Goal: Navigation & Orientation: Find specific page/section

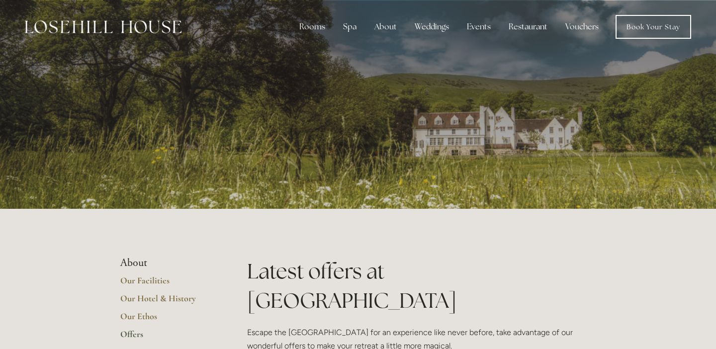
scroll to position [662, 0]
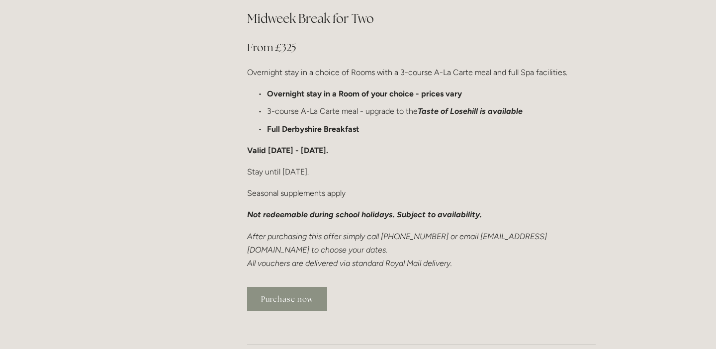
click at [288, 287] on link "Purchase now" at bounding box center [287, 299] width 80 height 24
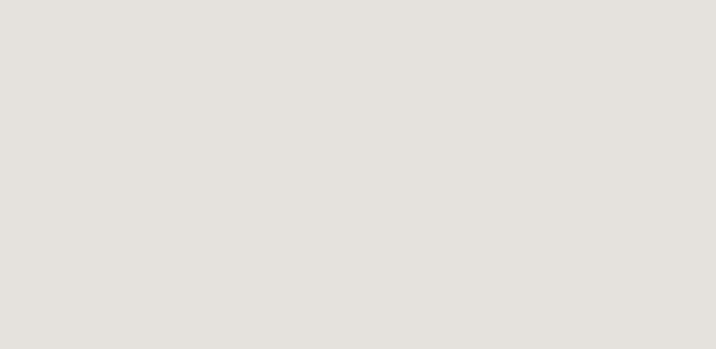
scroll to position [212, 0]
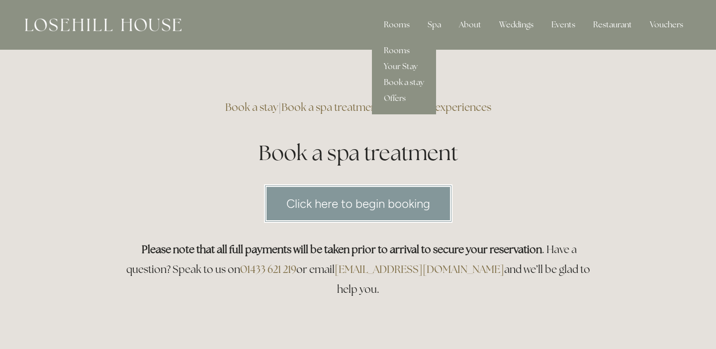
click at [400, 52] on link "Rooms" at bounding box center [404, 51] width 64 height 16
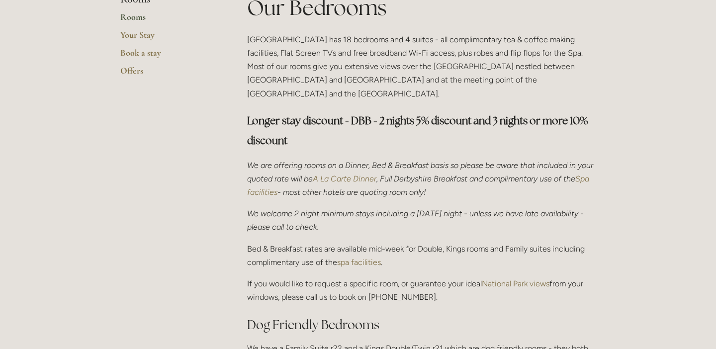
scroll to position [265, 0]
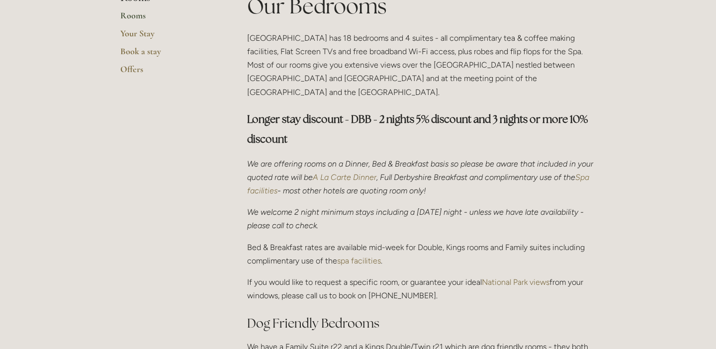
click at [284, 176] on em "Spa facilities" at bounding box center [419, 184] width 344 height 23
click at [357, 256] on link "spa facilities" at bounding box center [359, 260] width 44 height 9
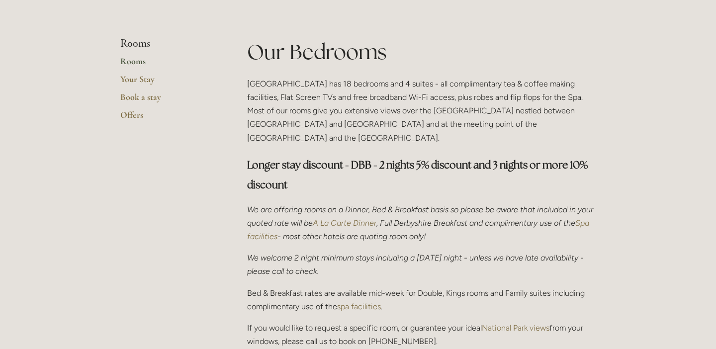
scroll to position [224, 0]
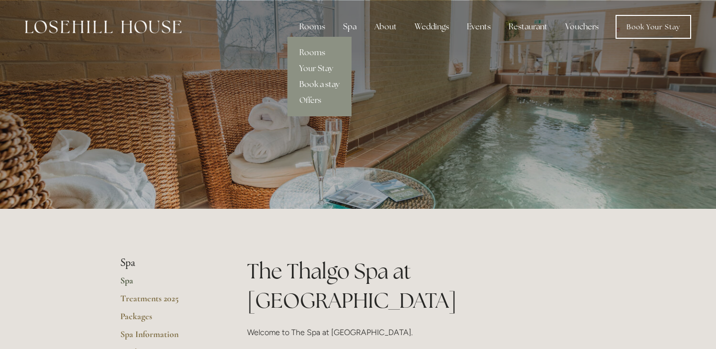
click at [316, 88] on link "Book a stay" at bounding box center [319, 85] width 64 height 16
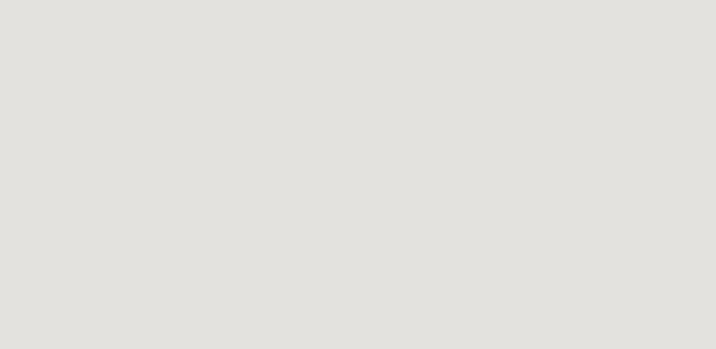
scroll to position [389, 0]
